Goal: Find specific page/section: Find specific page/section

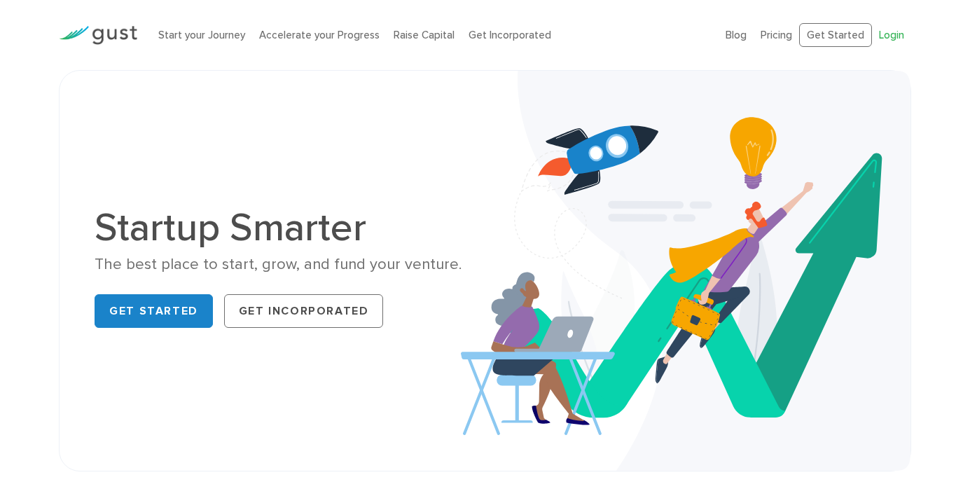
click at [889, 30] on link "Login" at bounding box center [891, 35] width 25 height 13
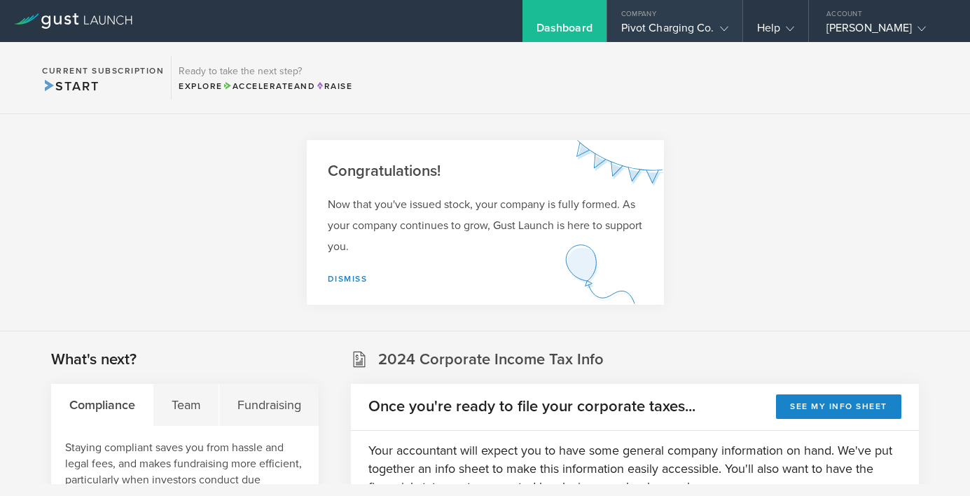
click at [661, 11] on div "Company" at bounding box center [674, 10] width 135 height 21
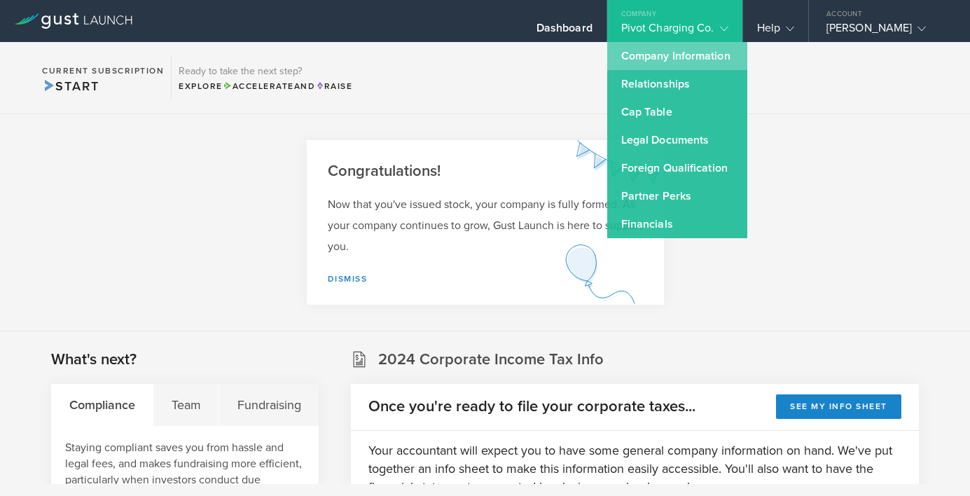
click at [652, 50] on link "Company Information" at bounding box center [677, 56] width 140 height 28
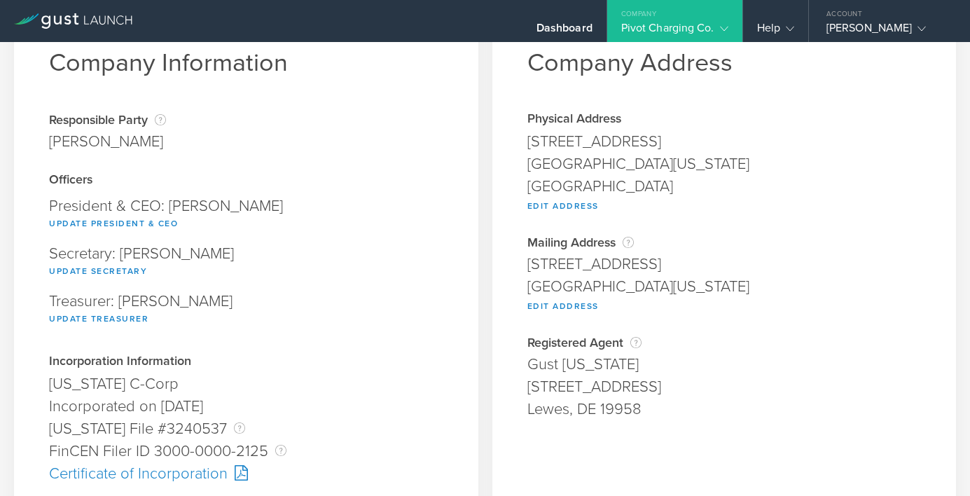
scroll to position [63, 0]
